Goal: Task Accomplishment & Management: Complete application form

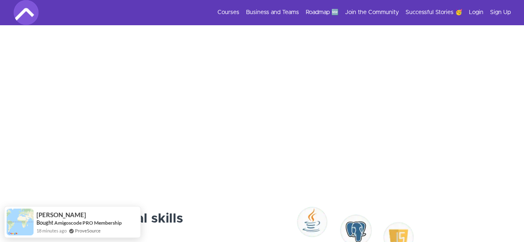
scroll to position [302, 0]
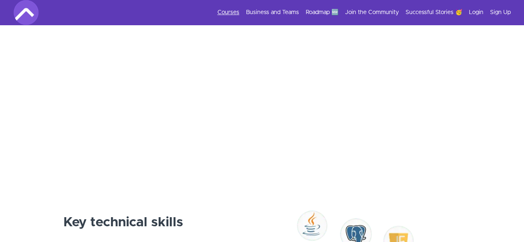
click at [232, 15] on link "Courses" at bounding box center [229, 12] width 22 height 8
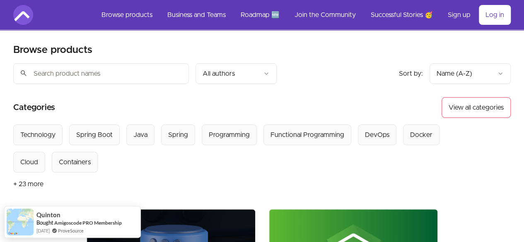
click at [23, 17] on img at bounding box center [23, 15] width 20 height 20
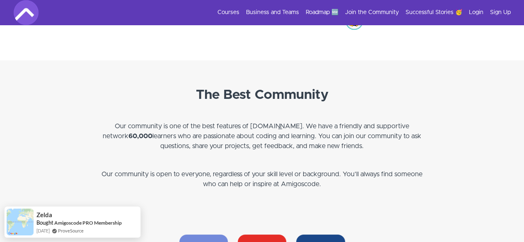
scroll to position [2170, 0]
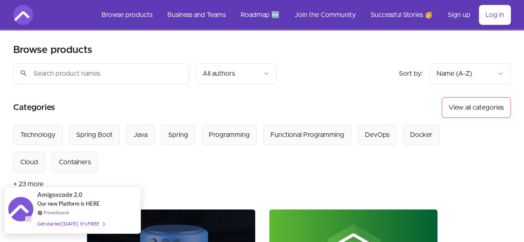
click at [78, 199] on span "Amigoscode 2.0" at bounding box center [59, 195] width 45 height 10
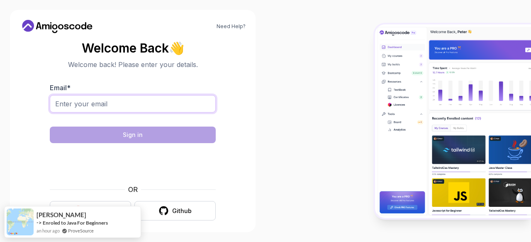
click at [149, 101] on input "Email *" at bounding box center [133, 103] width 166 height 17
type input "yinka.ajibabi@gmail.com"
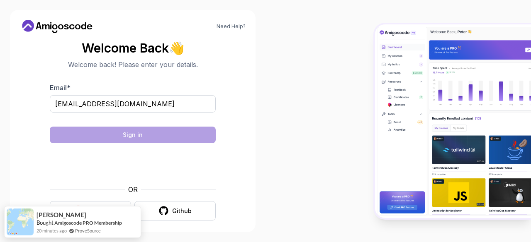
click at [368, 61] on body "Need Help? Welcome Back 👋 Welcome back! Please enter your details. Email * yink…" at bounding box center [265, 121] width 531 height 242
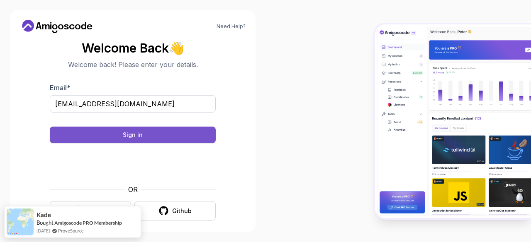
click at [167, 138] on button "Sign in" at bounding box center [133, 135] width 166 height 17
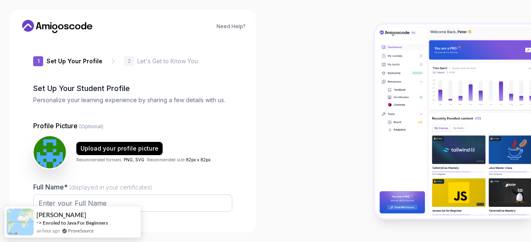
type input "silentpanther6b349"
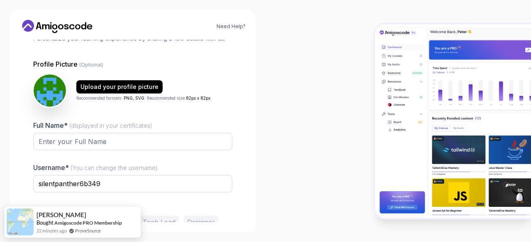
scroll to position [58, 0]
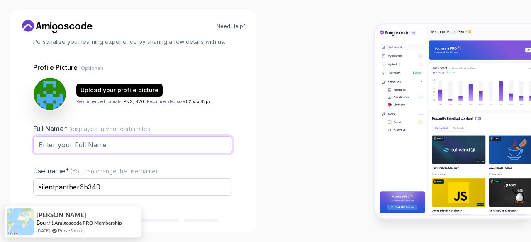
click at [144, 150] on input "Full Name* (displayed in your certificates)" at bounding box center [132, 144] width 199 height 17
click at [42, 145] on input "olayinka ajibabi" at bounding box center [132, 144] width 199 height 17
click at [70, 146] on input "Olayinka ajibabi" at bounding box center [132, 144] width 199 height 17
type input "Olayinka Ajibabi"
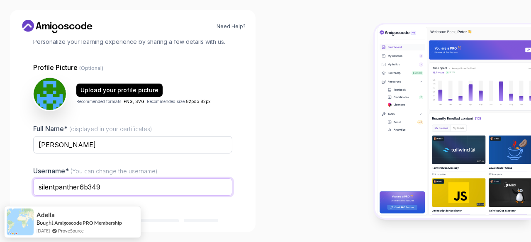
click at [112, 192] on input "silentpanther6b349" at bounding box center [132, 187] width 199 height 17
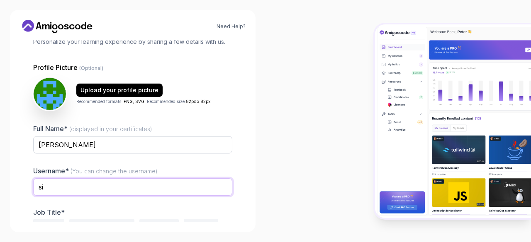
type input "s"
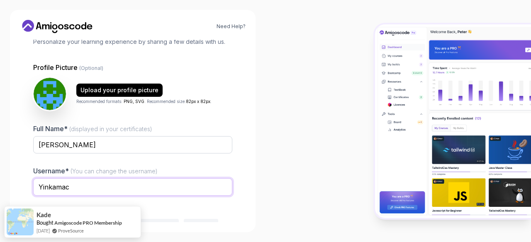
scroll to position [102, 0]
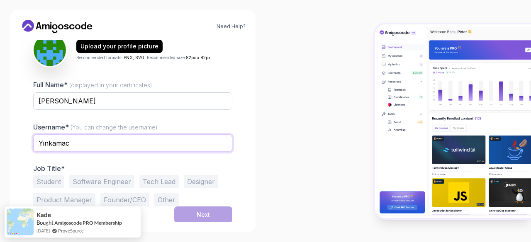
type input "Yinkamac"
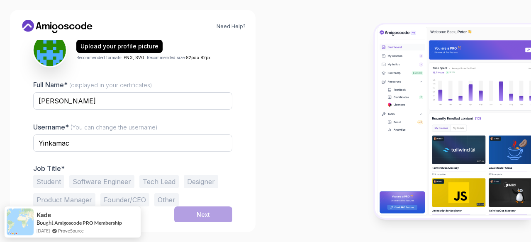
click at [91, 178] on button "Software Engineer" at bounding box center [101, 181] width 65 height 13
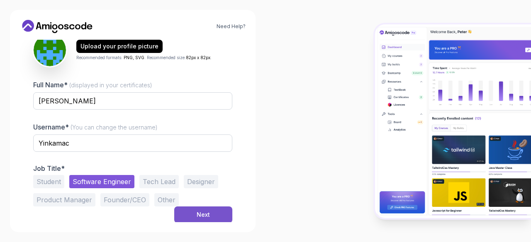
click at [207, 214] on div "Next" at bounding box center [202, 215] width 13 height 8
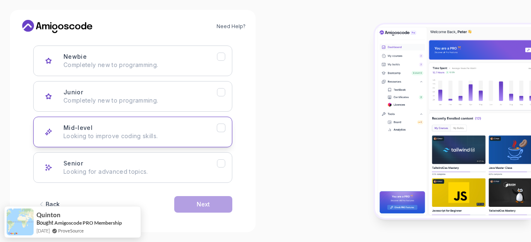
scroll to position [126, 0]
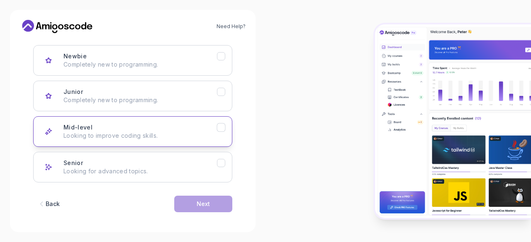
click at [218, 129] on icon "Mid-level" at bounding box center [221, 128] width 8 height 8
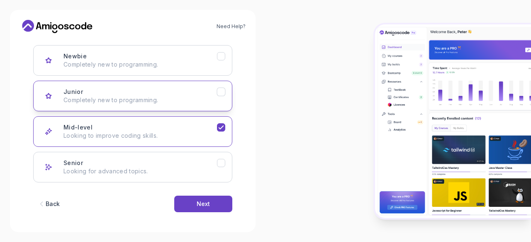
click at [218, 94] on icon "Junior" at bounding box center [221, 92] width 8 height 8
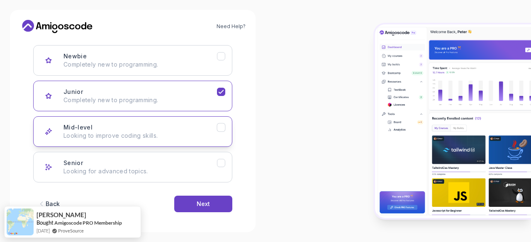
click at [225, 128] on icon "Mid-level" at bounding box center [221, 128] width 8 height 8
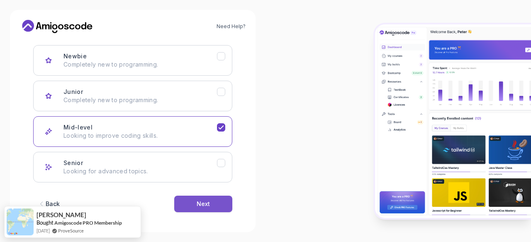
click at [218, 198] on button "Next" at bounding box center [203, 204] width 58 height 17
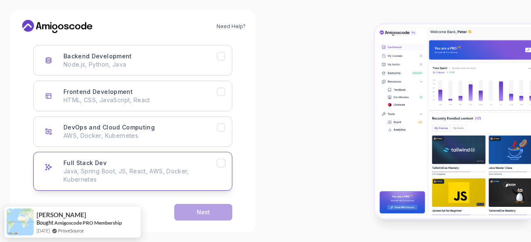
click at [220, 161] on icon "Full Stack Dev" at bounding box center [221, 164] width 8 height 8
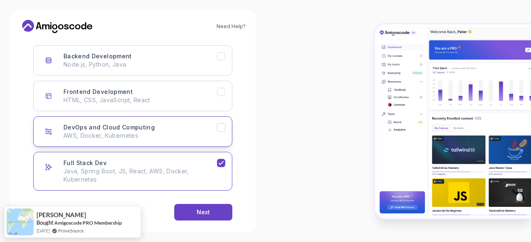
click at [225, 126] on div "DevOps and Cloud Computing" at bounding box center [221, 128] width 9 height 9
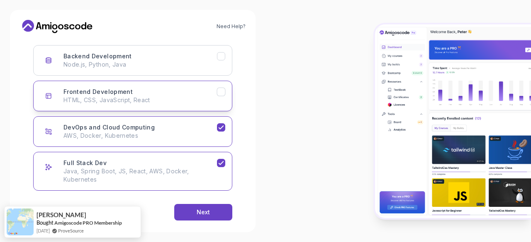
click at [218, 88] on icon "Frontend Development" at bounding box center [221, 92] width 8 height 8
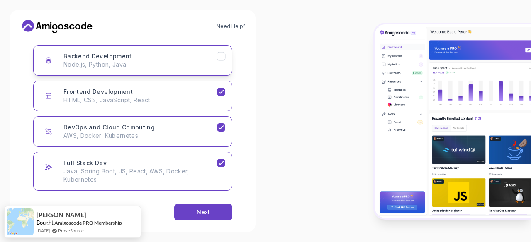
click at [224, 53] on icon "Backend Development" at bounding box center [221, 57] width 8 height 8
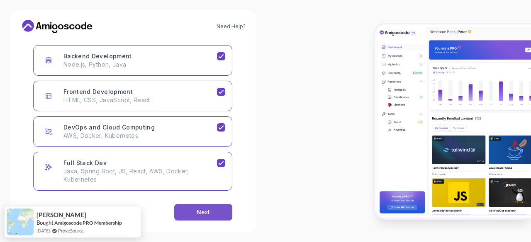
click at [224, 209] on button "Next" at bounding box center [203, 212] width 58 height 17
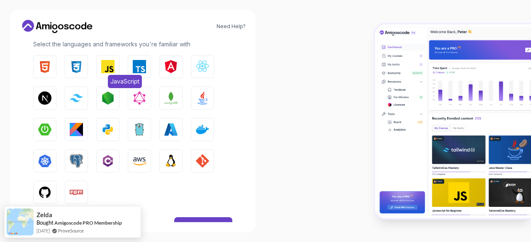
click at [109, 71] on img "button" at bounding box center [107, 66] width 13 height 13
click at [75, 63] on img "button" at bounding box center [76, 66] width 13 height 13
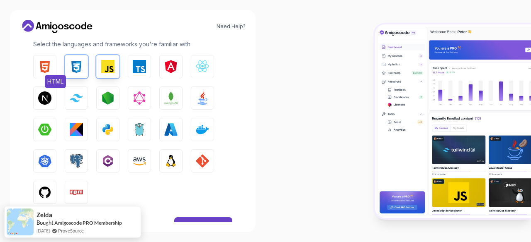
click at [51, 63] on button "HTML" at bounding box center [44, 66] width 23 height 23
click at [199, 68] on img "button" at bounding box center [202, 66] width 13 height 13
click at [46, 101] on img "button" at bounding box center [44, 98] width 13 height 13
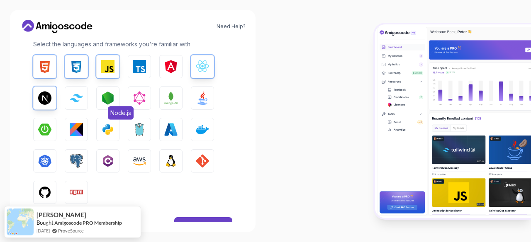
click at [110, 101] on img "button" at bounding box center [107, 98] width 13 height 13
click at [168, 106] on button "MongoDB" at bounding box center [170, 98] width 23 height 23
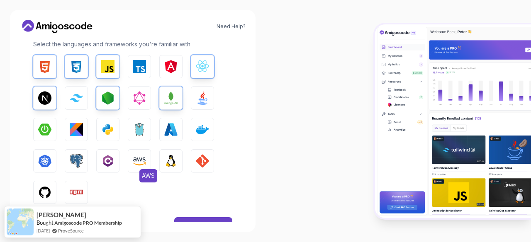
click at [144, 160] on img "button" at bounding box center [139, 161] width 13 height 13
click at [167, 165] on img "button" at bounding box center [170, 161] width 13 height 13
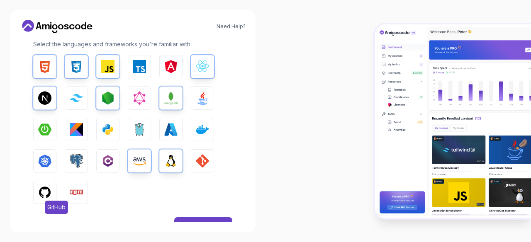
click at [36, 198] on button "GitHub" at bounding box center [44, 192] width 23 height 23
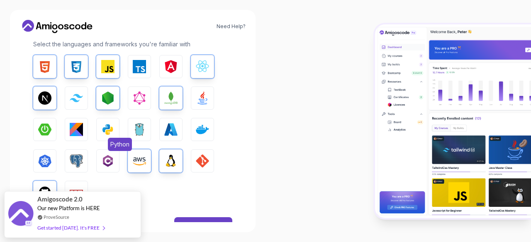
click at [108, 130] on img "button" at bounding box center [107, 129] width 13 height 13
click at [200, 96] on img "button" at bounding box center [202, 98] width 13 height 13
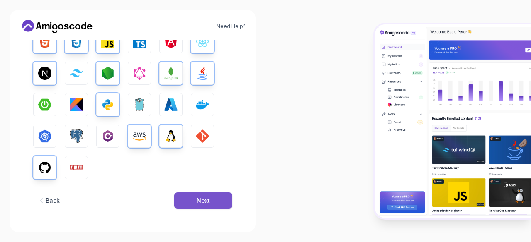
click at [204, 199] on div "Next" at bounding box center [202, 201] width 13 height 8
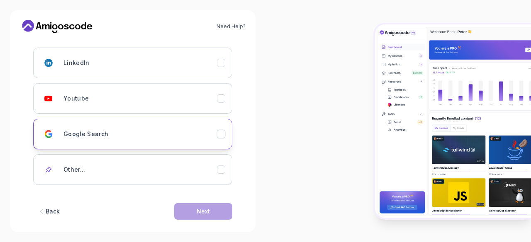
scroll to position [116, 0]
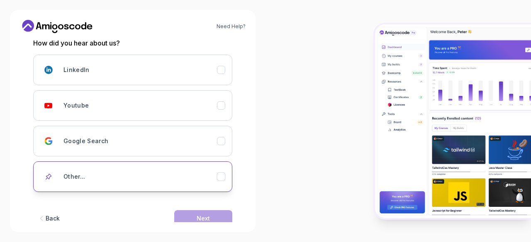
click at [223, 177] on icon "Other..." at bounding box center [221, 177] width 8 height 8
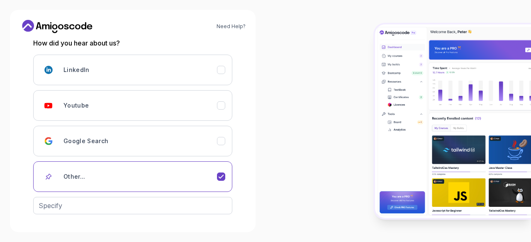
scroll to position [145, 0]
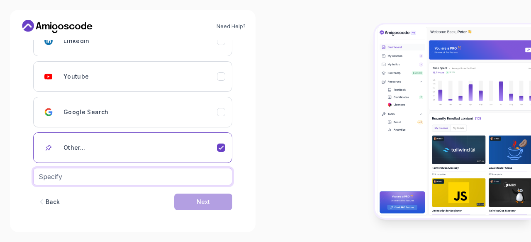
click at [137, 178] on input "text" at bounding box center [132, 176] width 199 height 17
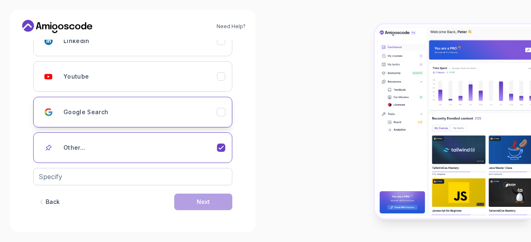
click at [158, 109] on div "Google Search" at bounding box center [139, 112] width 153 height 17
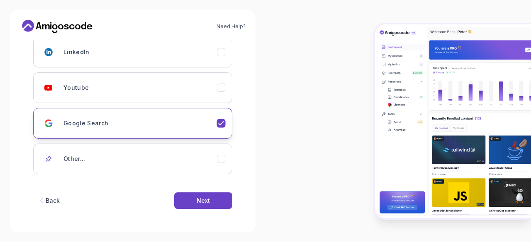
scroll to position [133, 0]
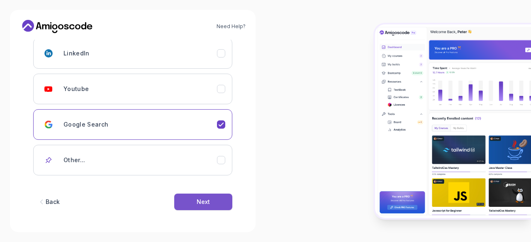
click at [210, 199] on button "Next" at bounding box center [203, 202] width 58 height 17
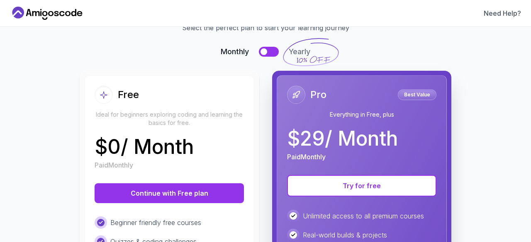
scroll to position [45, 0]
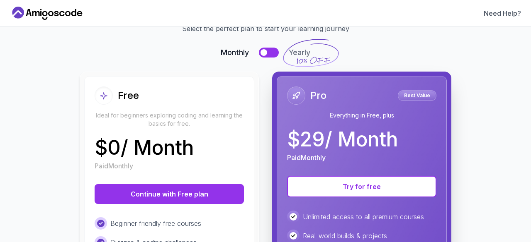
click at [269, 53] on button at bounding box center [269, 53] width 20 height 10
click at [261, 51] on button at bounding box center [269, 53] width 20 height 10
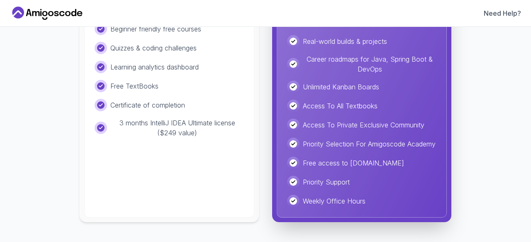
scroll to position [246, 0]
click at [216, 160] on div "Free Ideal for beginners exploring coding and learning the basics for free. $ 0…" at bounding box center [169, 49] width 170 height 337
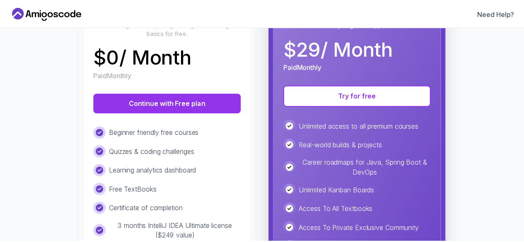
scroll to position [128, 0]
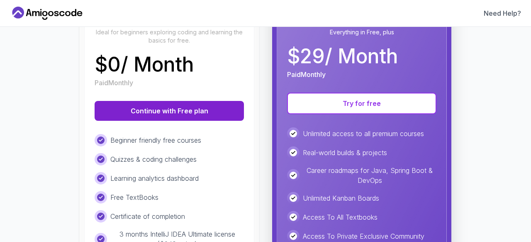
click at [209, 110] on button "Continue with Free plan" at bounding box center [169, 111] width 149 height 20
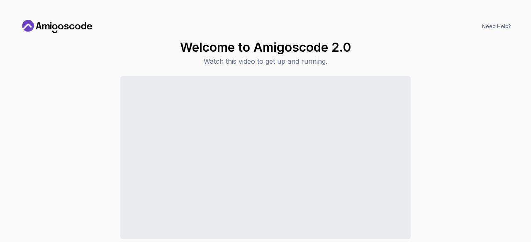
click at [82, 26] on icon at bounding box center [83, 25] width 5 height 7
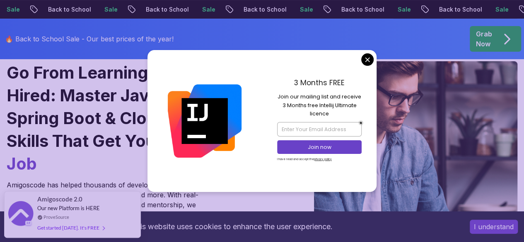
scroll to position [73, 0]
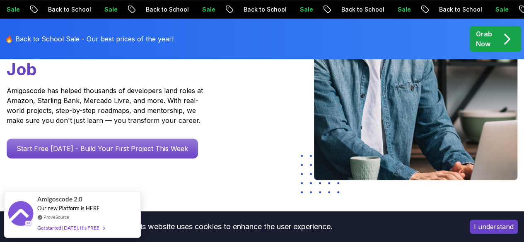
scroll to position [177, 0]
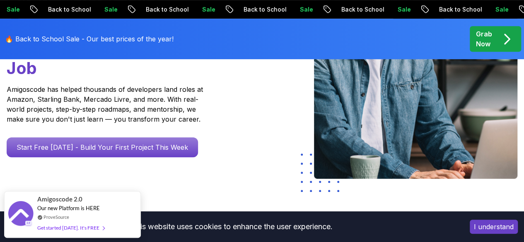
click at [493, 232] on button "I understand" at bounding box center [494, 227] width 48 height 14
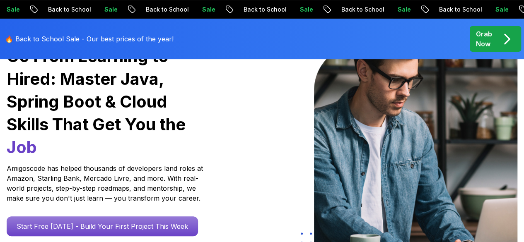
scroll to position [0, 0]
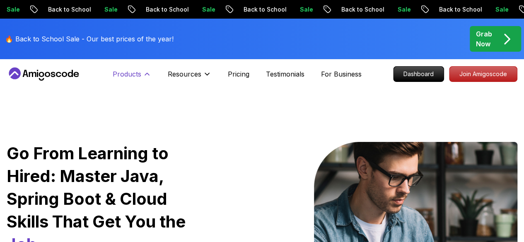
click at [140, 80] on button "Products" at bounding box center [132, 77] width 39 height 17
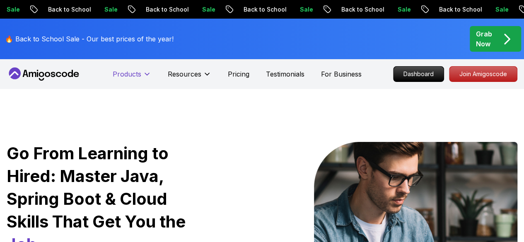
click at [140, 80] on button "Products" at bounding box center [132, 77] width 39 height 17
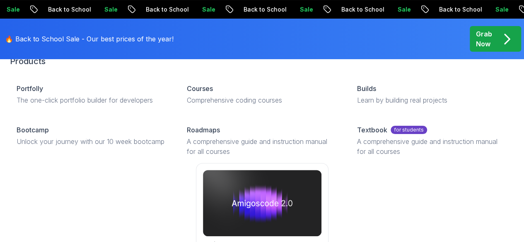
scroll to position [47, 0]
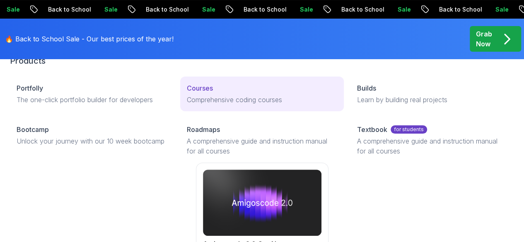
click at [192, 107] on link "Courses Comprehensive coding courses" at bounding box center [262, 94] width 164 height 35
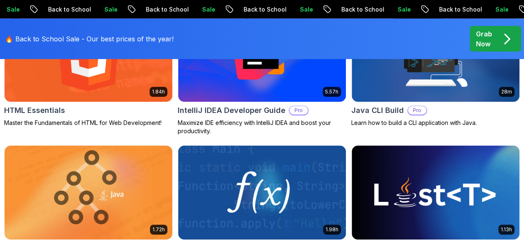
scroll to position [1157, 0]
